Goal: Information Seeking & Learning: Check status

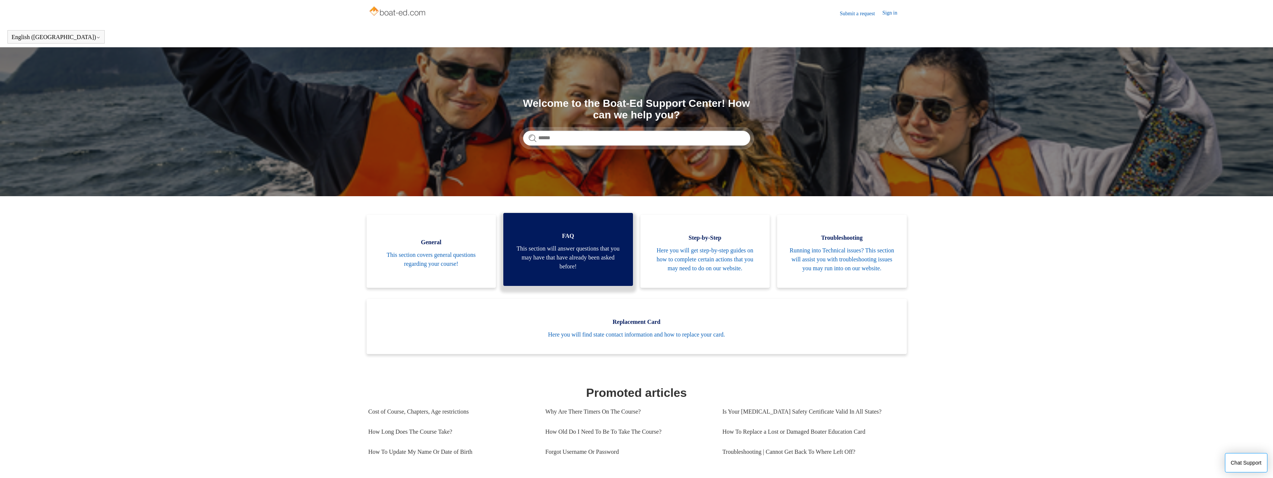
click at [561, 265] on span "This section will answer questions that you may have that have already been ask…" at bounding box center [567, 257] width 107 height 27
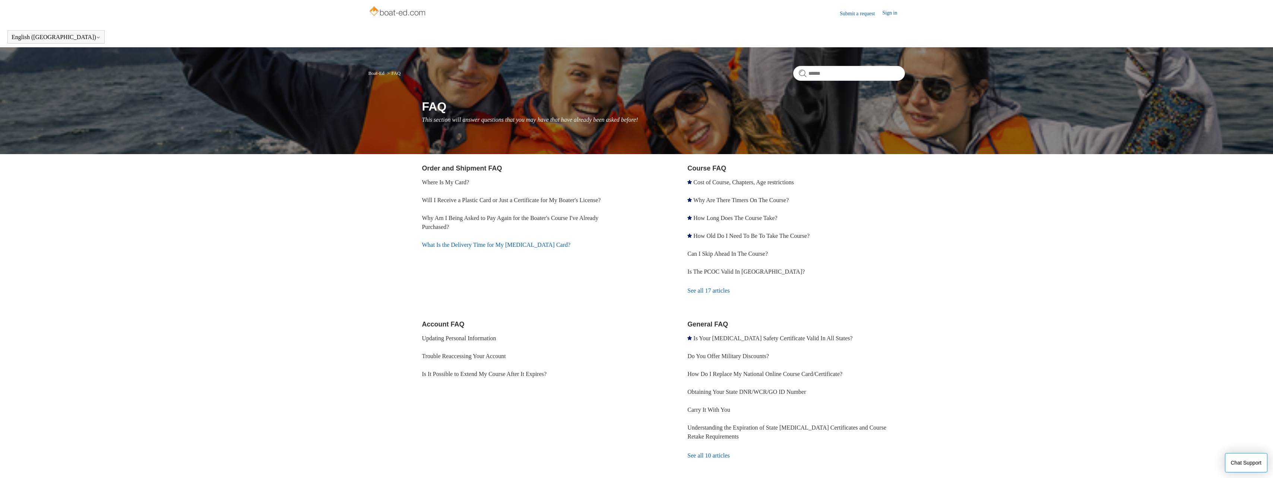
click at [491, 245] on link "What Is the Delivery Time for My Boating Card?" at bounding box center [496, 245] width 149 height 6
